Goal: Task Accomplishment & Management: Manage account settings

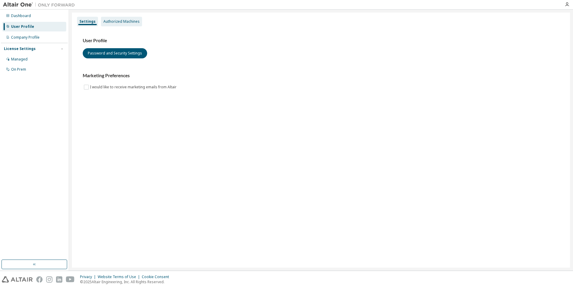
click at [128, 22] on div "Authorized Machines" at bounding box center [121, 21] width 36 height 5
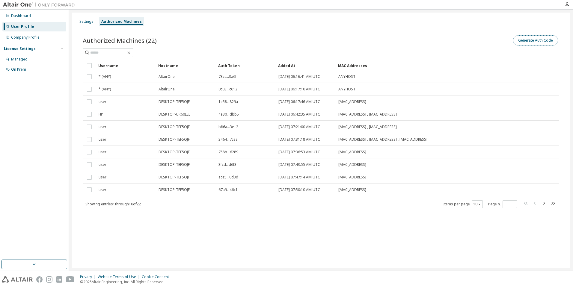
click at [535, 42] on button "Generate Auth Code" at bounding box center [535, 40] width 45 height 10
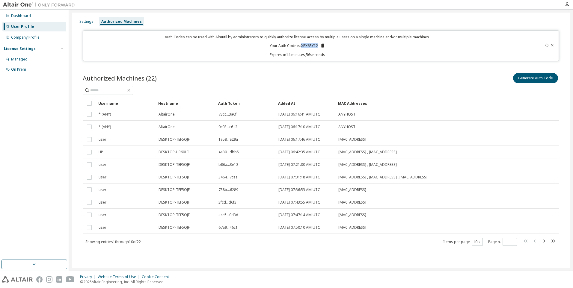
drag, startPoint x: 302, startPoint y: 46, endPoint x: 318, endPoint y: 46, distance: 16.2
click at [318, 46] on p "Your Auth Code is: XPX6SY12" at bounding box center [296, 45] width 55 height 5
copy p "XPX6SY12"
click at [566, 4] on icon "button" at bounding box center [566, 4] width 5 height 5
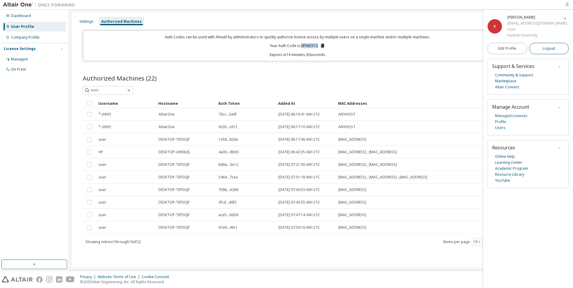
click at [549, 51] on span "Logout" at bounding box center [548, 49] width 12 height 6
